Goal: Task Accomplishment & Management: Manage account settings

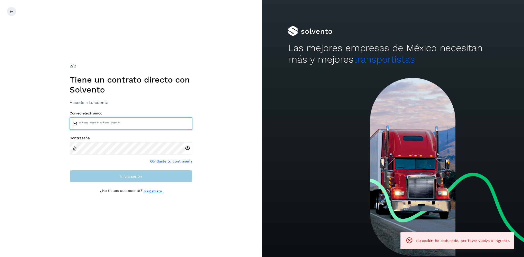
type input "**********"
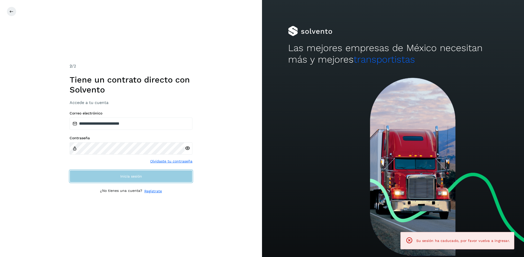
click at [132, 175] on span "Inicia sesión" at bounding box center [131, 177] width 22 height 4
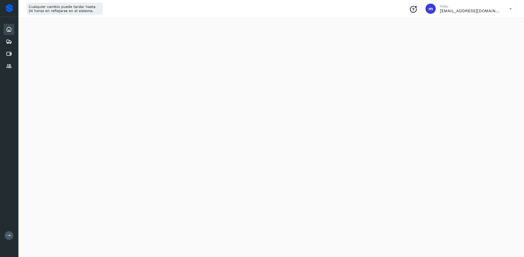
scroll to position [130, 0]
click at [10, 53] on icon at bounding box center [9, 54] width 6 height 6
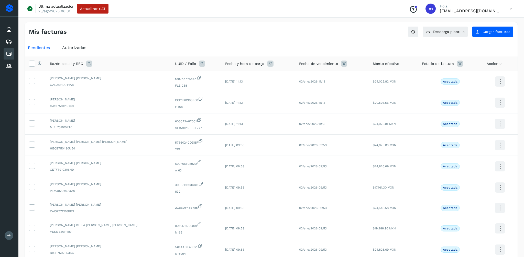
click at [81, 49] on span "Autorizadas" at bounding box center [74, 47] width 24 height 5
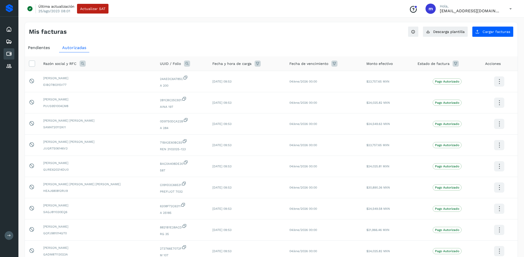
scroll to position [70, 0]
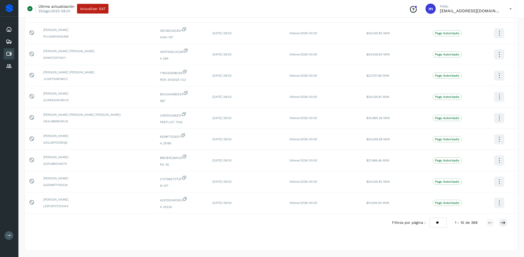
click at [442, 224] on select "** ** **" at bounding box center [437, 223] width 17 height 10
select select "**"
click at [429, 218] on select "** ** **" at bounding box center [437, 223] width 17 height 10
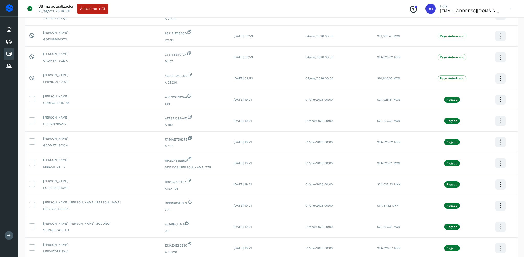
scroll to position [196, 0]
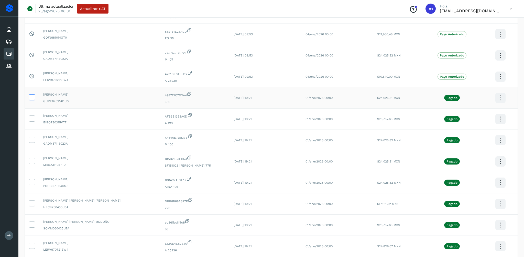
click at [31, 95] on icon at bounding box center [31, 96] width 5 height 5
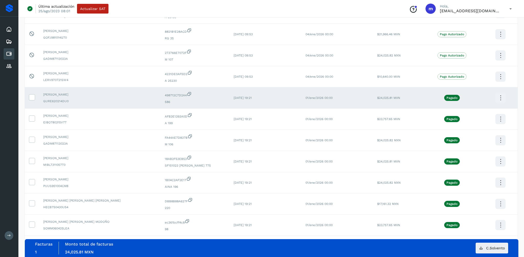
click at [495, 96] on icon at bounding box center [500, 98] width 12 height 12
click at [471, 112] on button "CEP" at bounding box center [474, 113] width 61 height 10
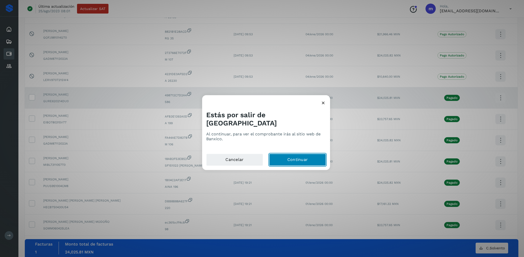
click at [295, 154] on button "Continuar" at bounding box center [297, 160] width 57 height 12
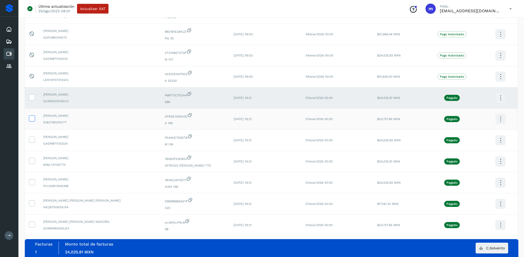
click at [31, 118] on icon at bounding box center [31, 118] width 5 height 5
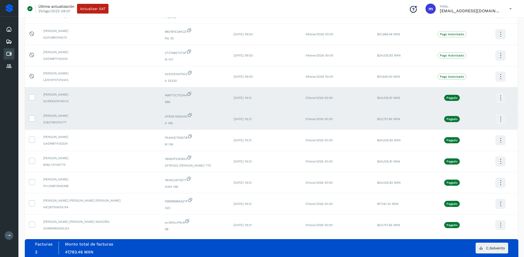
click at [499, 118] on icon at bounding box center [500, 119] width 12 height 12
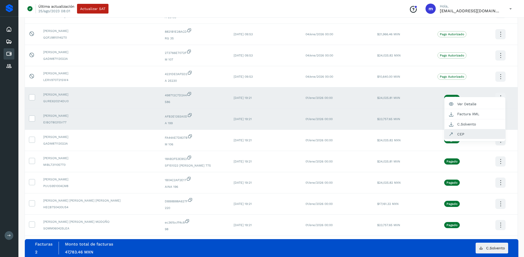
click at [470, 136] on button "CEP" at bounding box center [474, 134] width 61 height 10
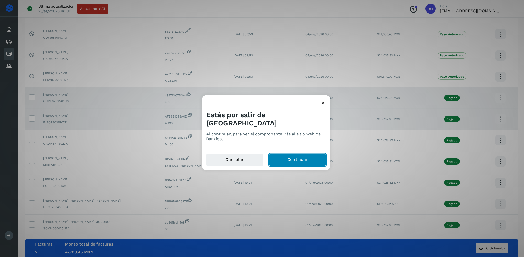
click at [293, 157] on button "Continuar" at bounding box center [297, 160] width 57 height 12
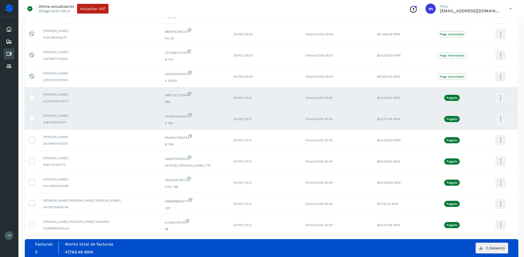
click at [498, 98] on icon at bounding box center [500, 98] width 12 height 12
click at [466, 112] on button "CEP" at bounding box center [474, 113] width 61 height 10
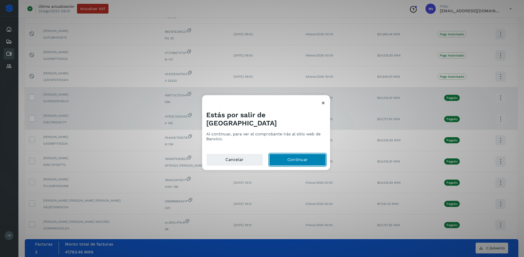
click at [297, 156] on button "Continuar" at bounding box center [297, 160] width 57 height 12
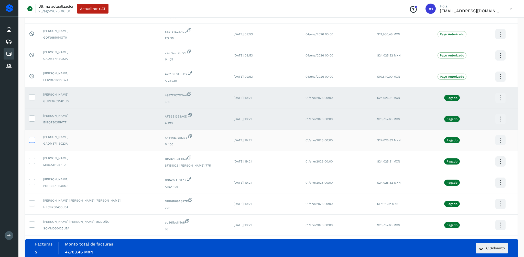
click at [33, 139] on icon at bounding box center [31, 139] width 5 height 5
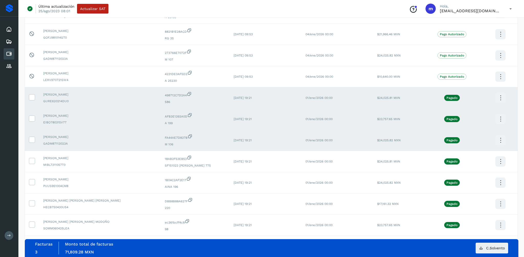
click at [498, 142] on icon at bounding box center [500, 140] width 12 height 12
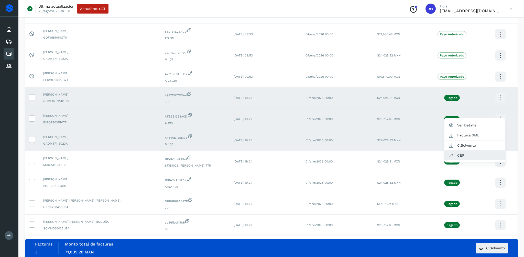
click at [463, 155] on button "CEP" at bounding box center [474, 156] width 61 height 10
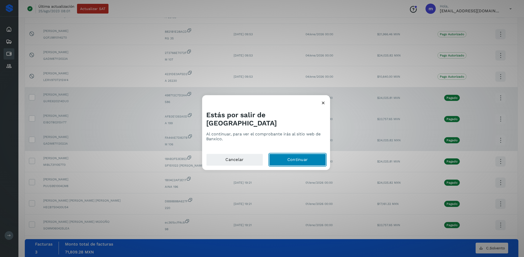
click at [288, 157] on button "Continuar" at bounding box center [297, 160] width 57 height 12
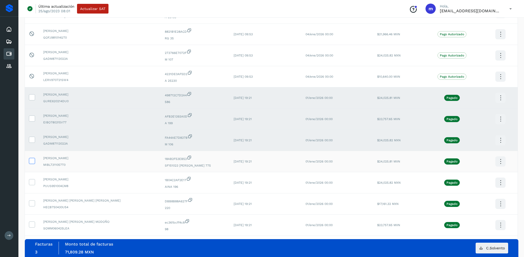
click at [33, 161] on icon at bounding box center [31, 160] width 5 height 5
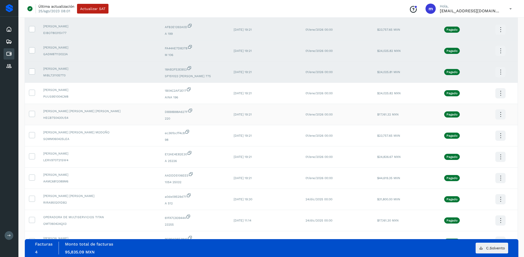
scroll to position [290, 0]
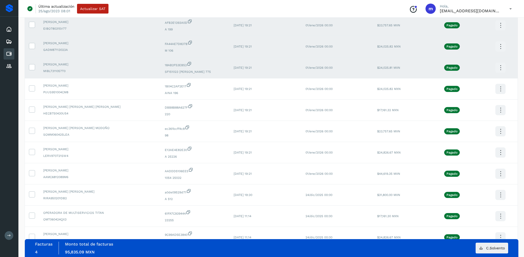
click at [495, 67] on icon at bounding box center [500, 68] width 12 height 12
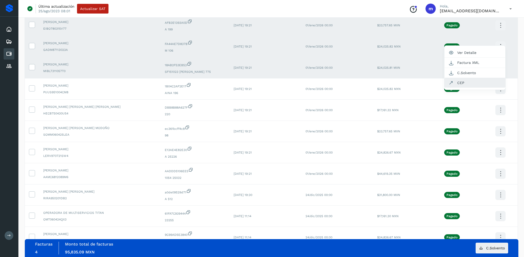
click at [465, 82] on button "CEP" at bounding box center [474, 83] width 61 height 10
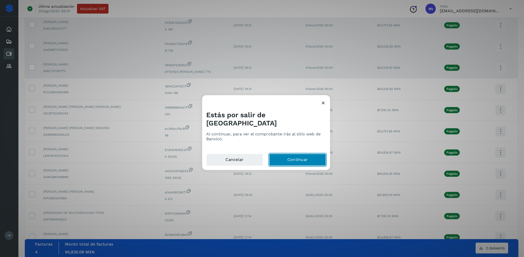
click at [300, 157] on button "Continuar" at bounding box center [297, 160] width 57 height 12
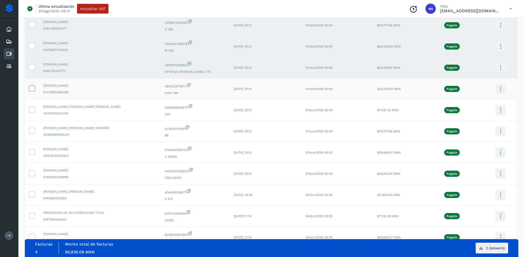
click at [31, 87] on icon at bounding box center [31, 87] width 5 height 5
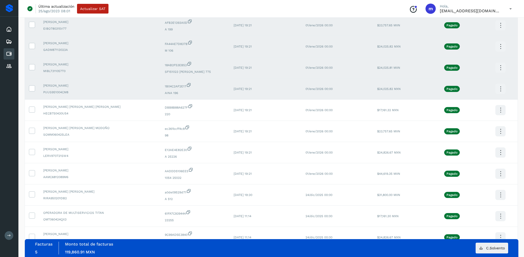
click at [499, 89] on icon at bounding box center [500, 89] width 12 height 12
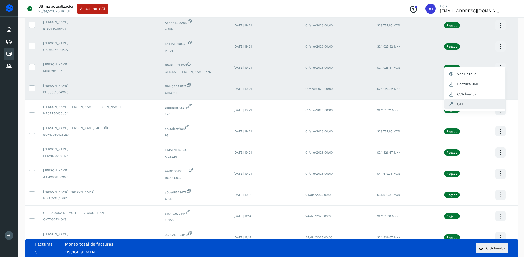
click at [463, 104] on button "CEP" at bounding box center [474, 104] width 61 height 10
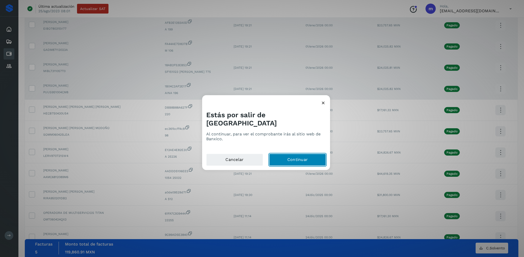
click at [291, 154] on button "Continuar" at bounding box center [297, 160] width 57 height 12
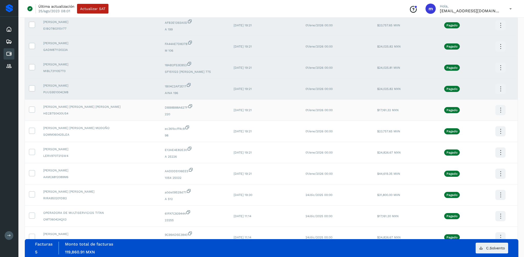
click at [500, 110] on icon at bounding box center [500, 110] width 12 height 12
click at [464, 125] on button "CEP" at bounding box center [474, 125] width 61 height 10
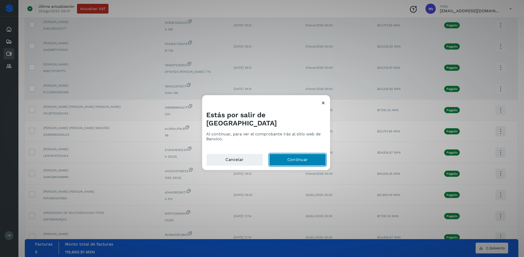
click at [289, 157] on button "Continuar" at bounding box center [297, 160] width 57 height 12
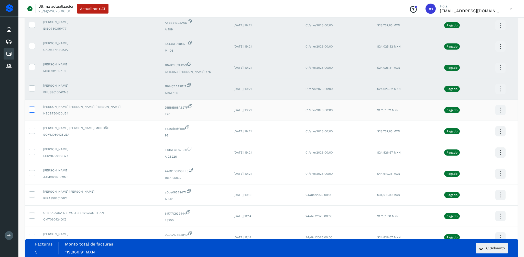
click at [32, 108] on icon at bounding box center [31, 109] width 5 height 5
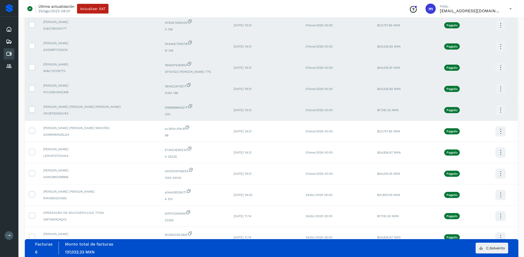
click at [498, 110] on icon at bounding box center [500, 110] width 12 height 12
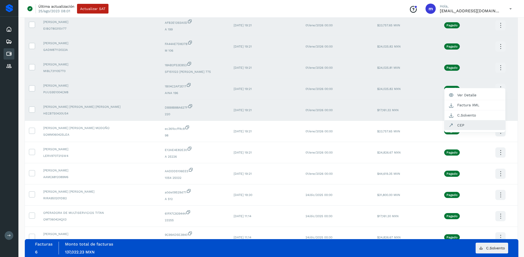
click at [458, 124] on button "CEP" at bounding box center [474, 125] width 61 height 10
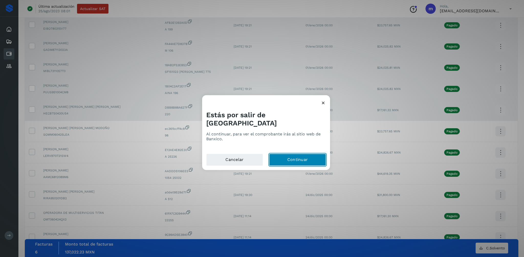
click at [300, 155] on button "Continuar" at bounding box center [297, 160] width 57 height 12
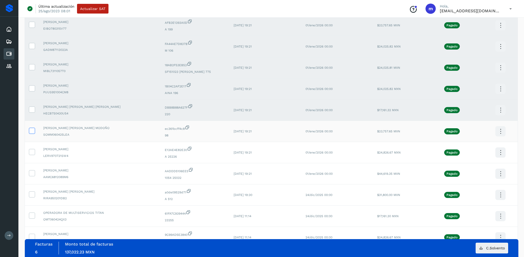
click at [33, 131] on icon at bounding box center [31, 130] width 5 height 5
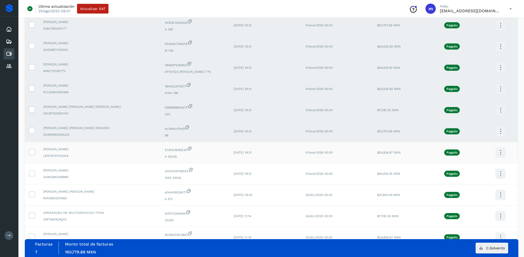
scroll to position [289, 0]
click at [501, 132] on icon at bounding box center [500, 132] width 12 height 12
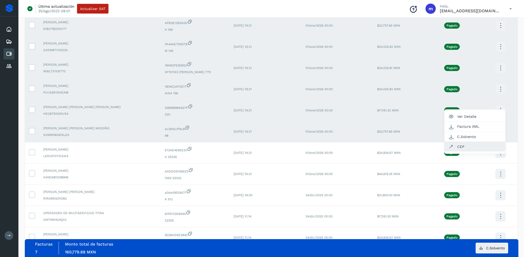
click at [463, 146] on button "CEP" at bounding box center [474, 147] width 61 height 10
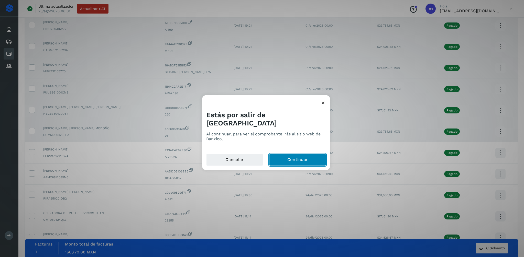
click at [293, 155] on button "Continuar" at bounding box center [297, 160] width 57 height 12
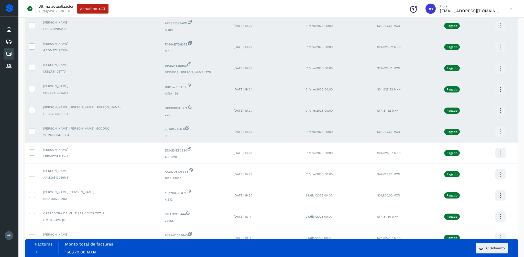
scroll to position [285, 0]
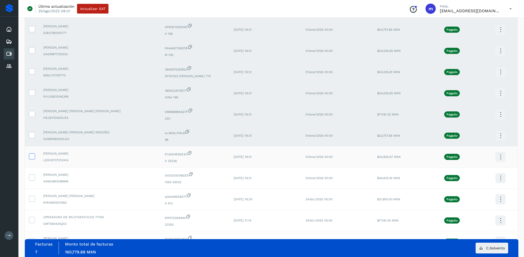
click at [30, 156] on icon at bounding box center [31, 155] width 5 height 5
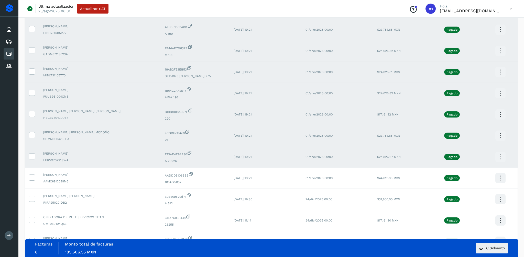
click at [497, 159] on icon at bounding box center [500, 157] width 12 height 12
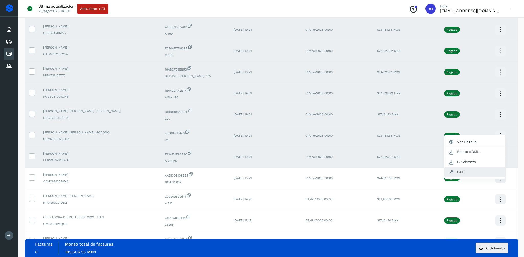
click at [469, 176] on button "CEP" at bounding box center [474, 172] width 61 height 10
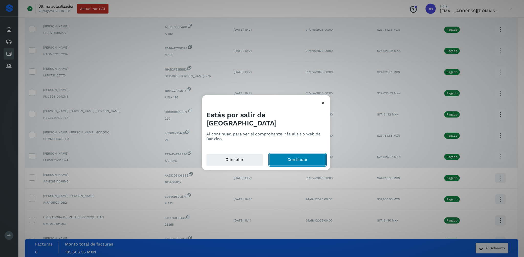
click at [288, 154] on button "Continuar" at bounding box center [297, 160] width 57 height 12
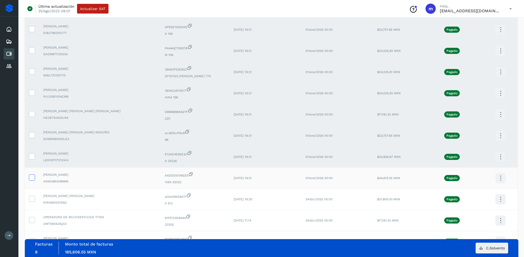
click at [33, 177] on icon at bounding box center [31, 177] width 5 height 5
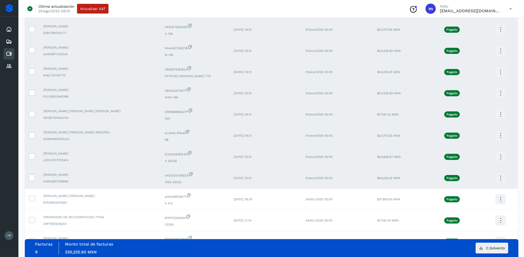
click at [498, 178] on icon at bounding box center [500, 178] width 12 height 12
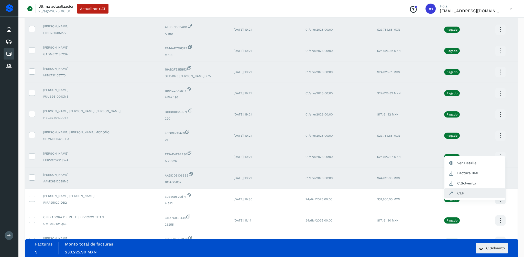
click at [459, 193] on button "CEP" at bounding box center [474, 193] width 61 height 10
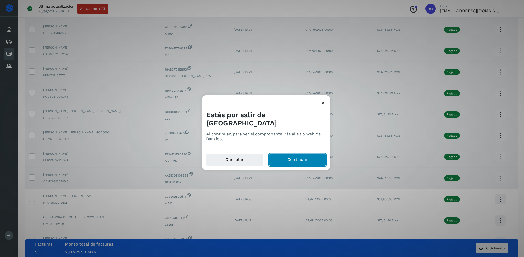
click at [297, 158] on button "Continuar" at bounding box center [297, 160] width 57 height 12
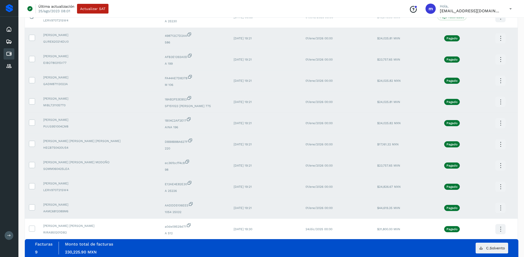
scroll to position [254, 0]
